Goal: Task Accomplishment & Management: Use online tool/utility

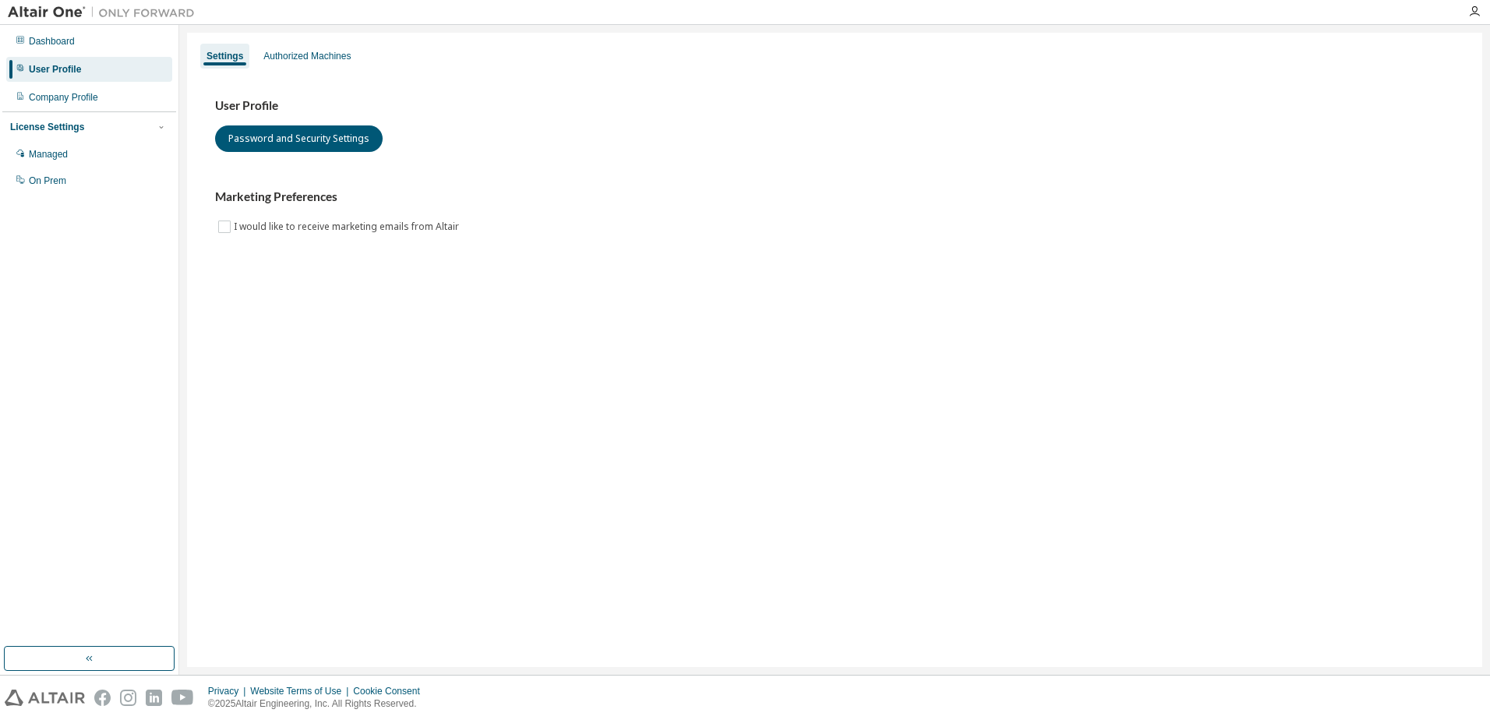
click at [1467, 9] on div at bounding box center [1474, 11] width 31 height 12
click at [1478, 10] on icon "button" at bounding box center [1474, 11] width 12 height 12
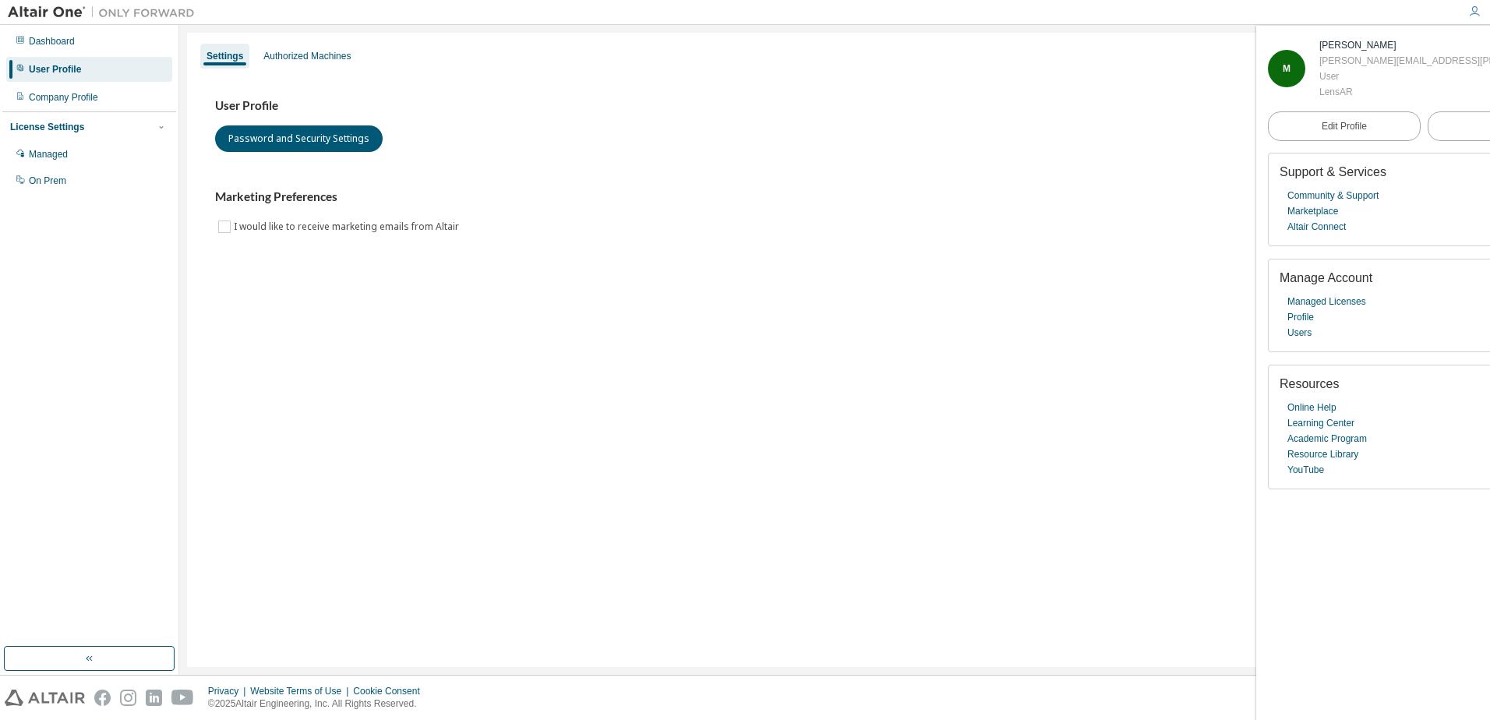
click at [1332, 324] on div "Managed Licenses Profile Users" at bounding box center [1424, 317] width 289 height 47
click at [1313, 324] on link "Profile" at bounding box center [1300, 317] width 26 height 16
click at [1316, 212] on link "Marketplace" at bounding box center [1312, 211] width 51 height 16
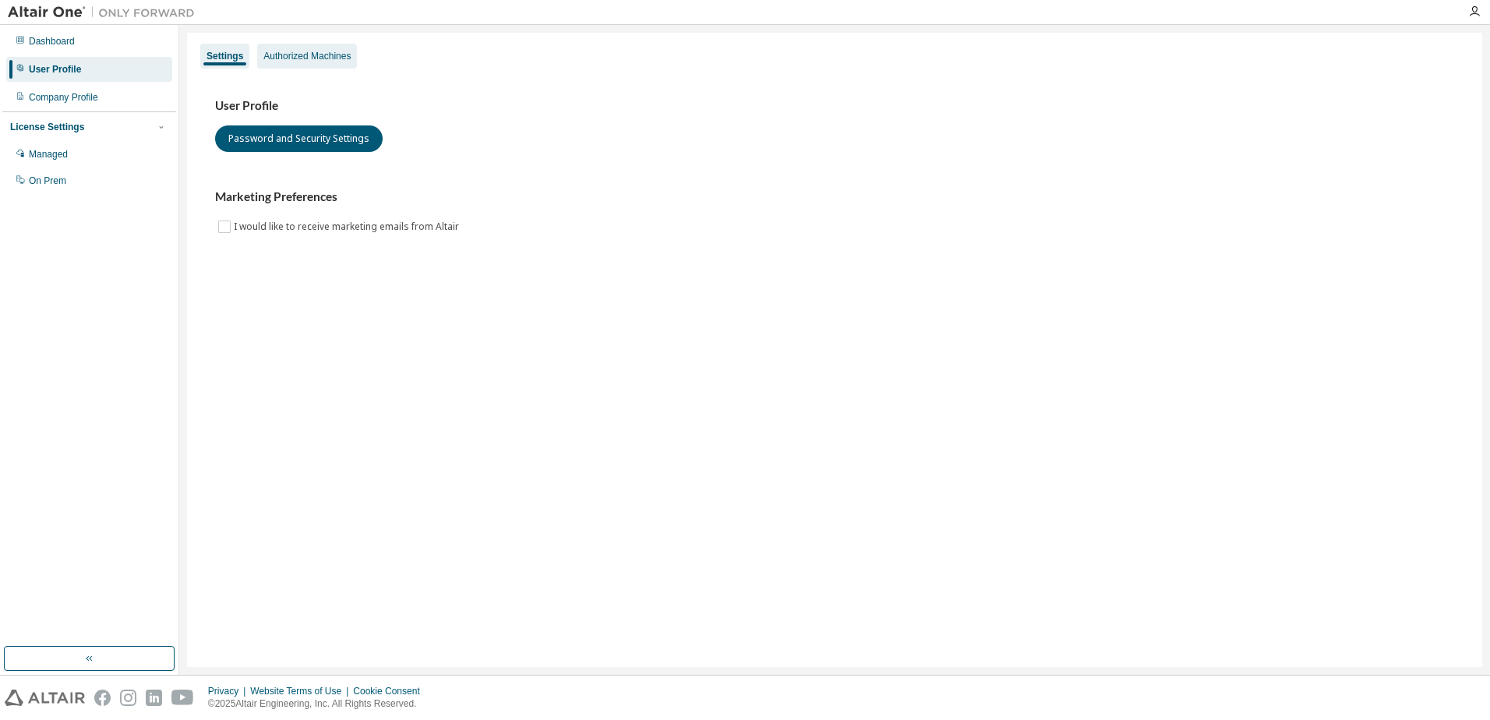
click at [343, 56] on div "Authorized Machines" at bounding box center [306, 56] width 87 height 12
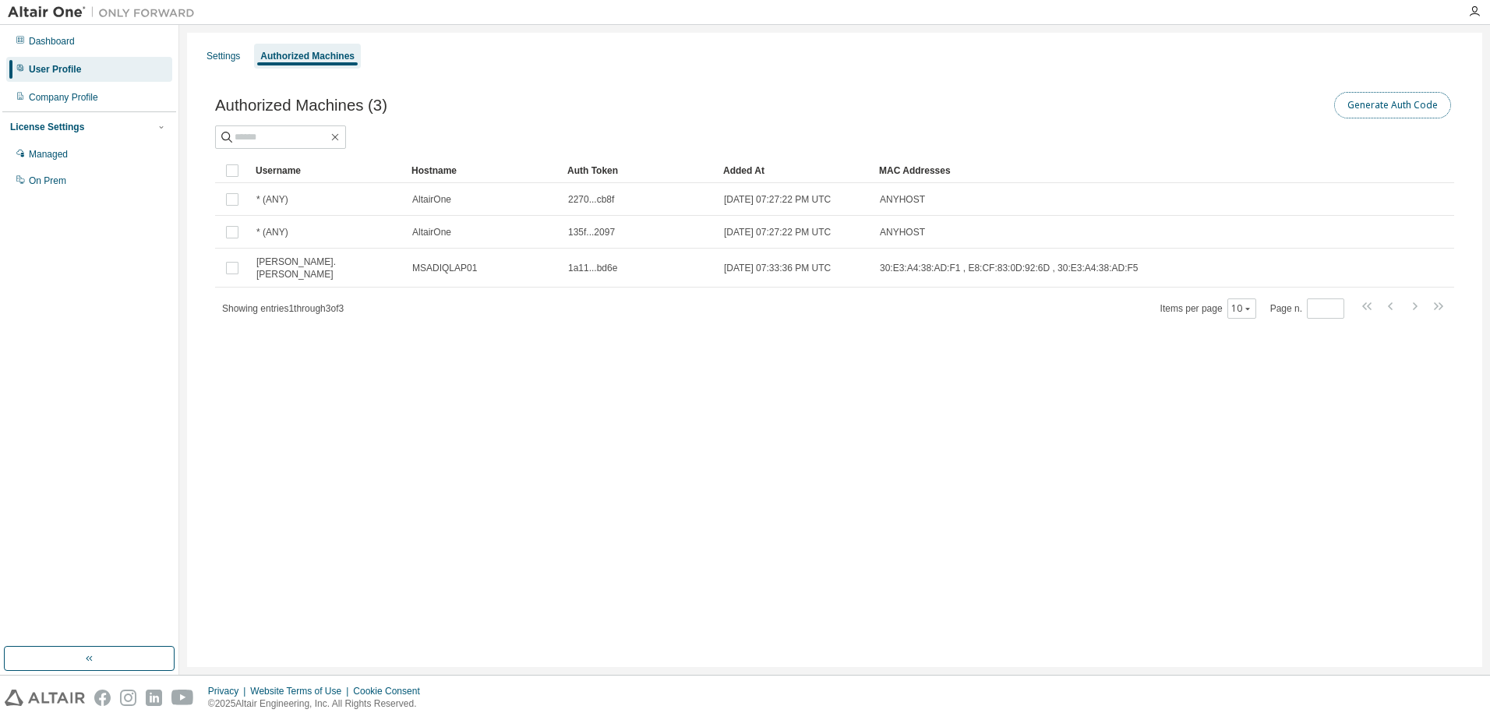
click at [1418, 112] on button "Generate Auth Code" at bounding box center [1392, 105] width 117 height 26
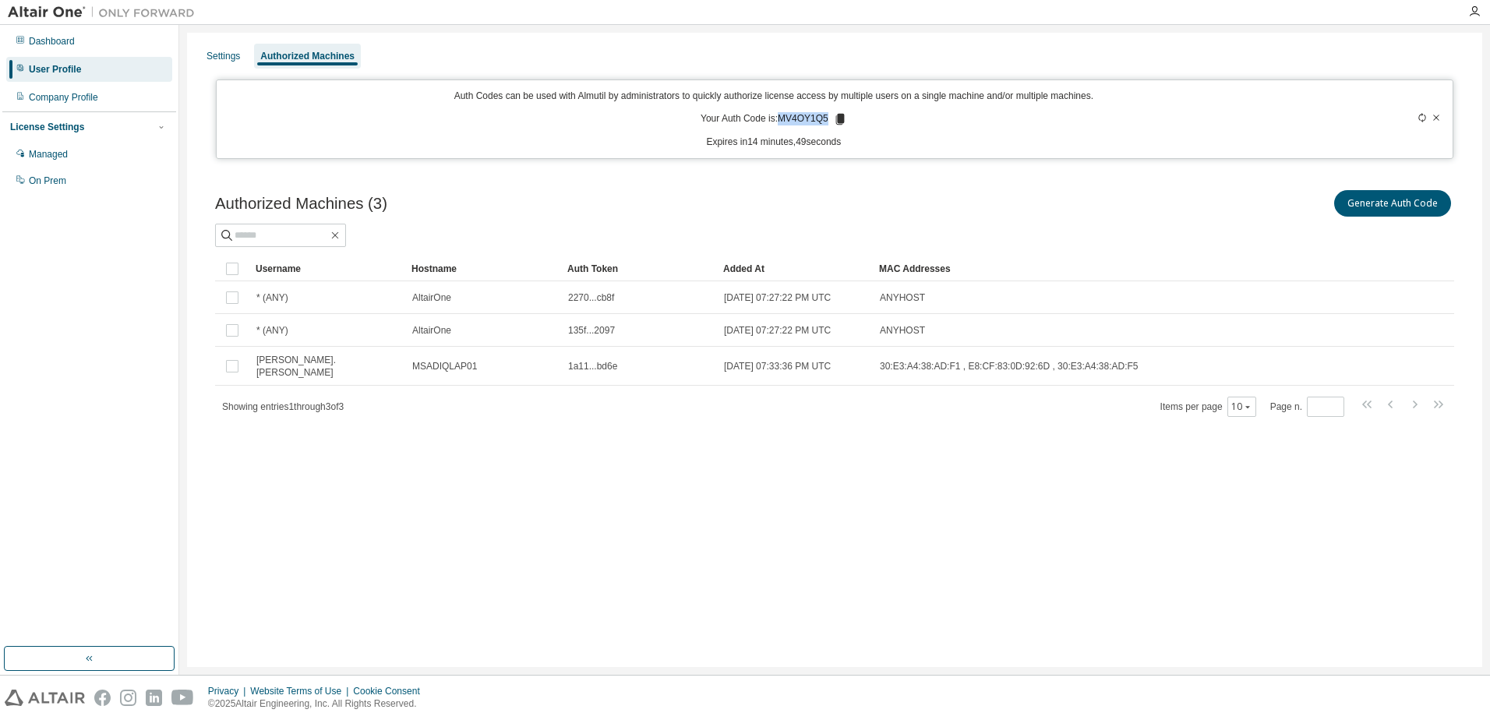
drag, startPoint x: 827, startPoint y: 116, endPoint x: 779, endPoint y: 117, distance: 48.3
click at [779, 117] on p "Your Auth Code is: MV4OY1Q5" at bounding box center [774, 119] width 147 height 14
copy p "MV4OY1Q5"
